Goal: Information Seeking & Learning: Learn about a topic

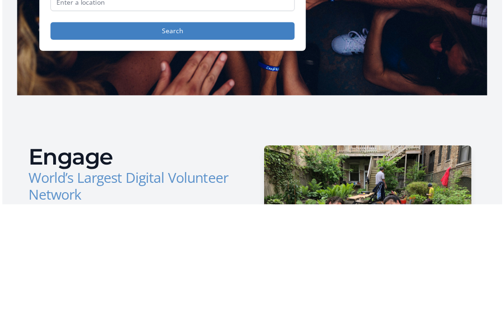
scroll to position [114, 0]
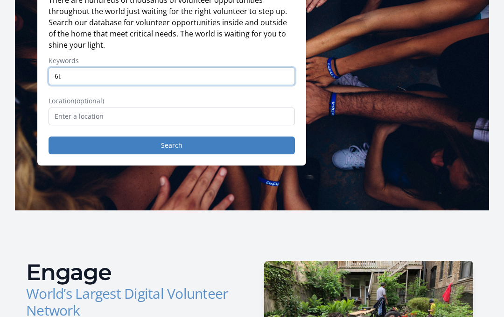
click at [154, 72] on input "6t" at bounding box center [172, 76] width 247 height 18
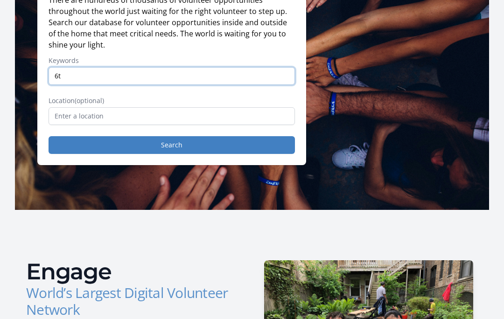
type input "6"
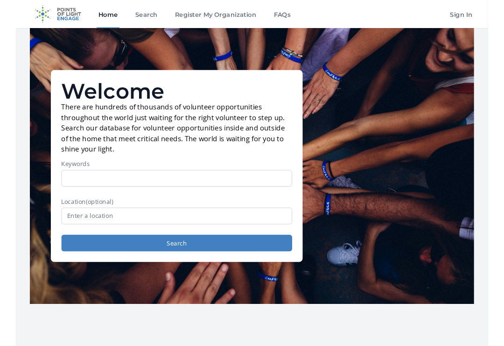
scroll to position [0, 0]
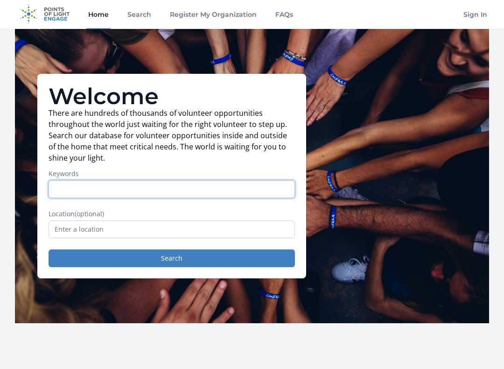
click at [62, 193] on input "Keywords" at bounding box center [172, 190] width 247 height 18
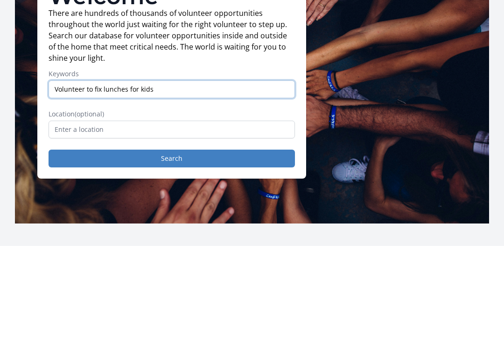
type input "Volunteer to fix lunches for kids"
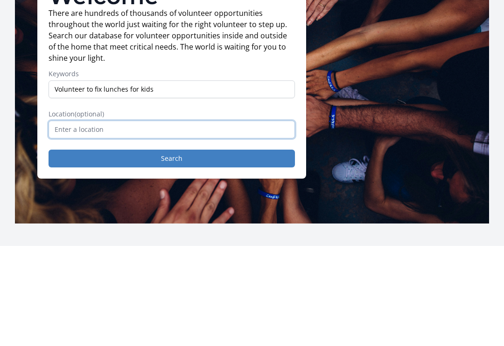
click at [71, 221] on input "text" at bounding box center [172, 230] width 247 height 18
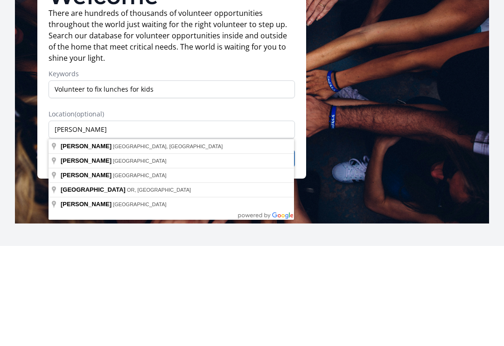
type input "[GEOGRAPHIC_DATA], [GEOGRAPHIC_DATA], [GEOGRAPHIC_DATA]"
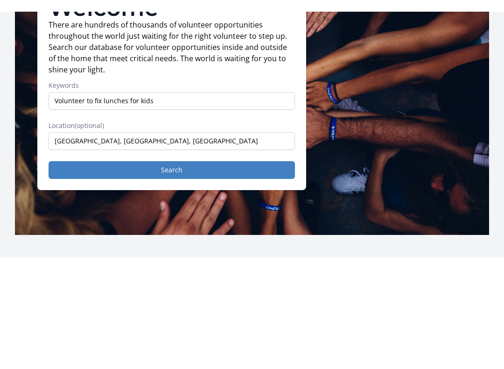
scroll to position [101, 0]
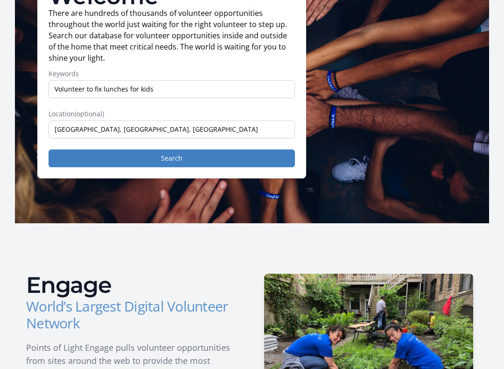
click at [191, 161] on button "Search" at bounding box center [172, 158] width 247 height 18
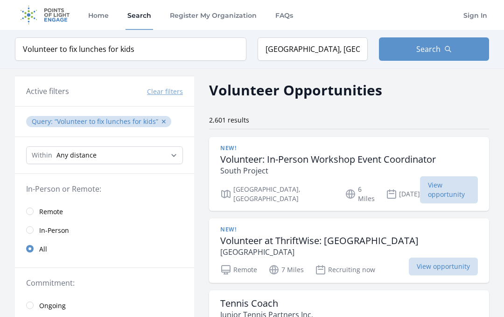
click at [37, 226] on link "In-Person" at bounding box center [104, 229] width 179 height 19
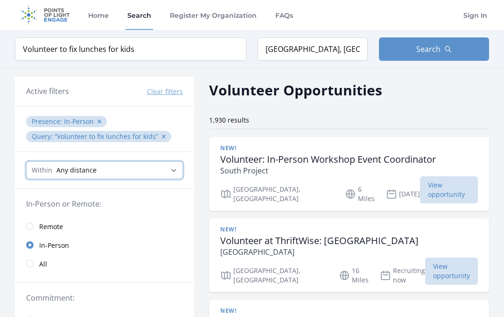
click at [175, 164] on select "Any distance , 5 Miles , 20 Miles , 50 Miles , 100 Miles" at bounding box center [104, 170] width 157 height 18
select select "8046"
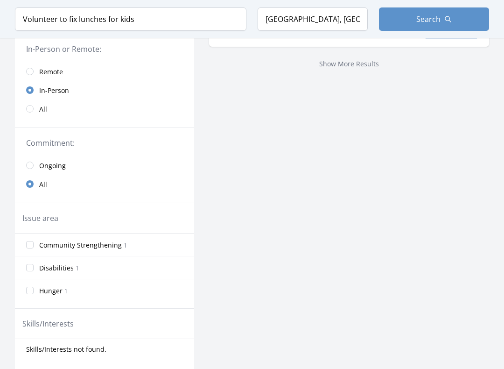
scroll to position [155, 0]
click at [38, 289] on label "Hunger 1" at bounding box center [104, 290] width 179 height 19
click at [34, 289] on input "Hunger 1" at bounding box center [29, 289] width 7 height 7
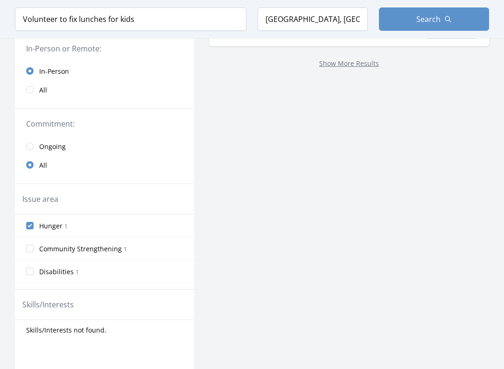
click at [30, 289] on label "Poverty 1" at bounding box center [104, 294] width 179 height 19
click at [30, 290] on input "Poverty 1" at bounding box center [29, 293] width 7 height 7
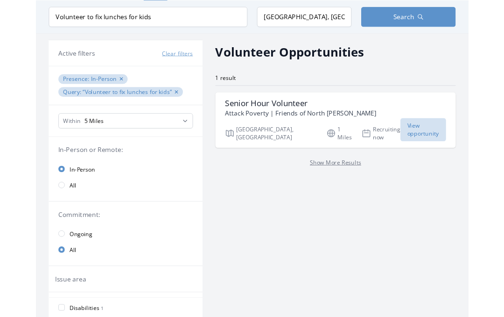
scroll to position [0, 0]
